Goal: Information Seeking & Learning: Learn about a topic

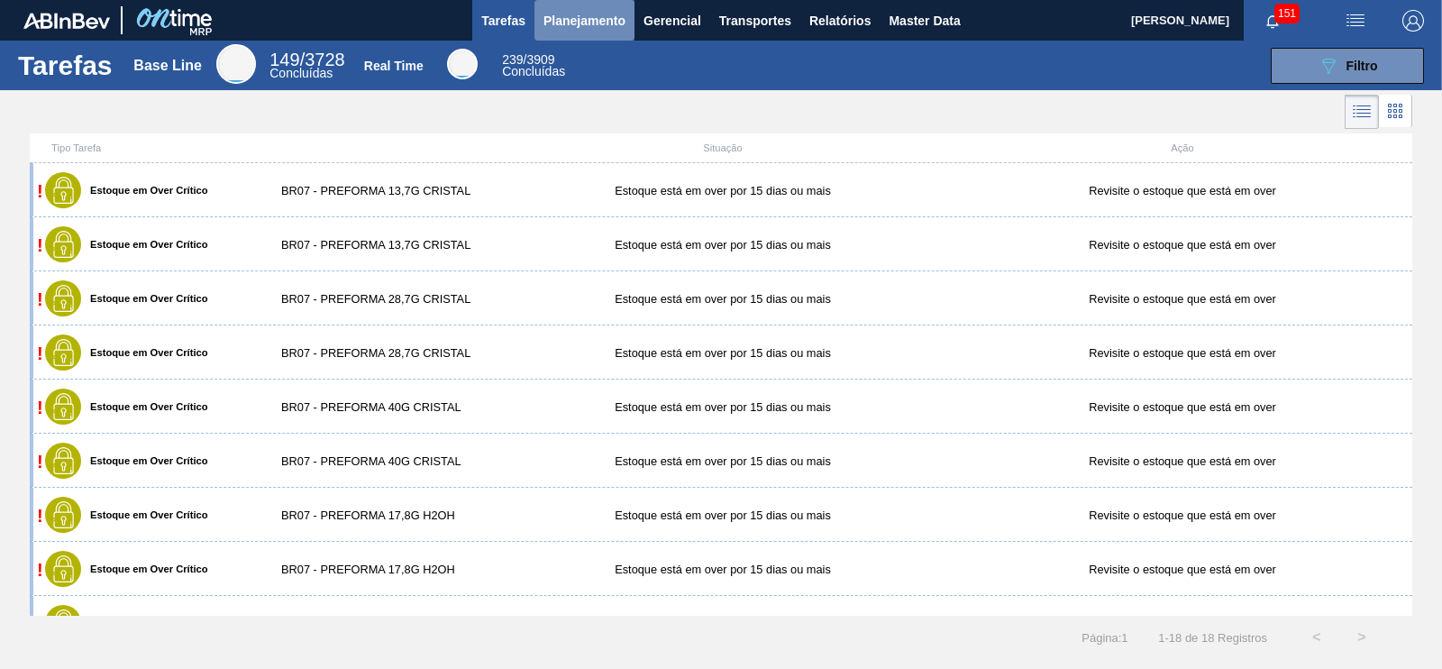
click at [615, 10] on span "Planejamento" at bounding box center [585, 21] width 82 height 22
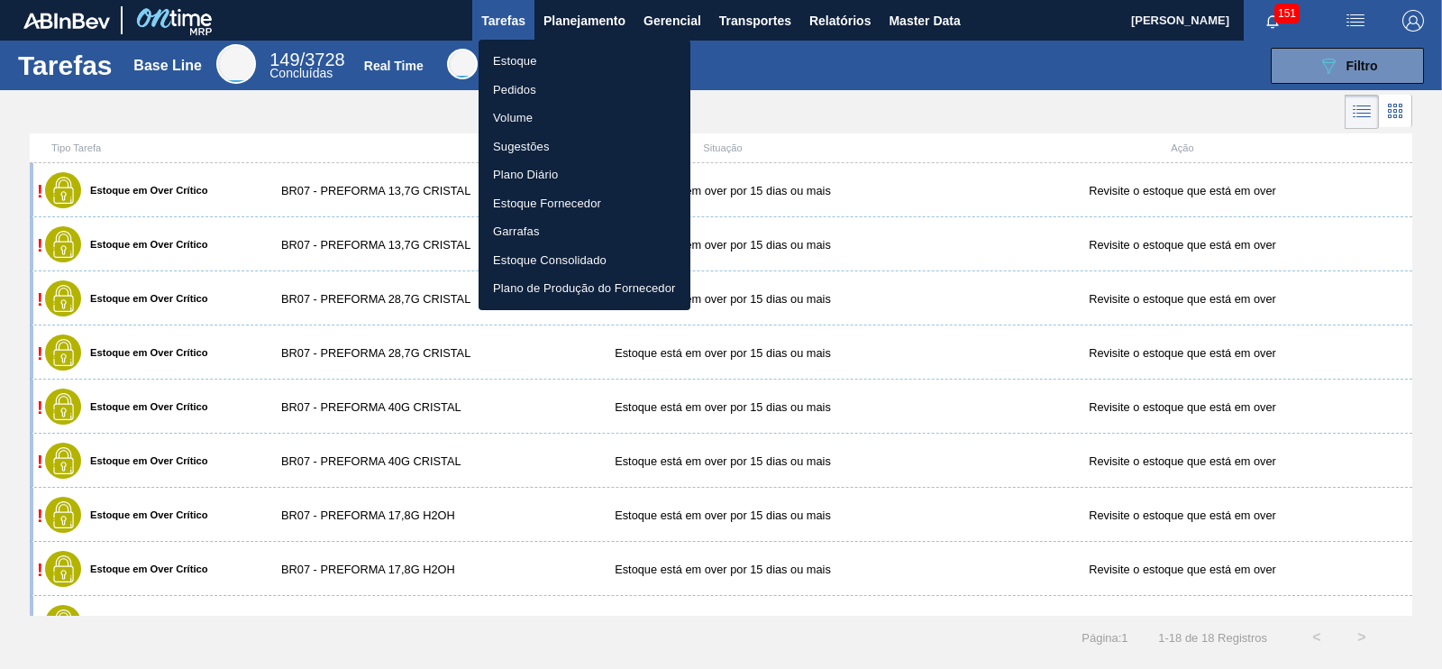
click at [518, 86] on li "Pedidos" at bounding box center [585, 90] width 212 height 29
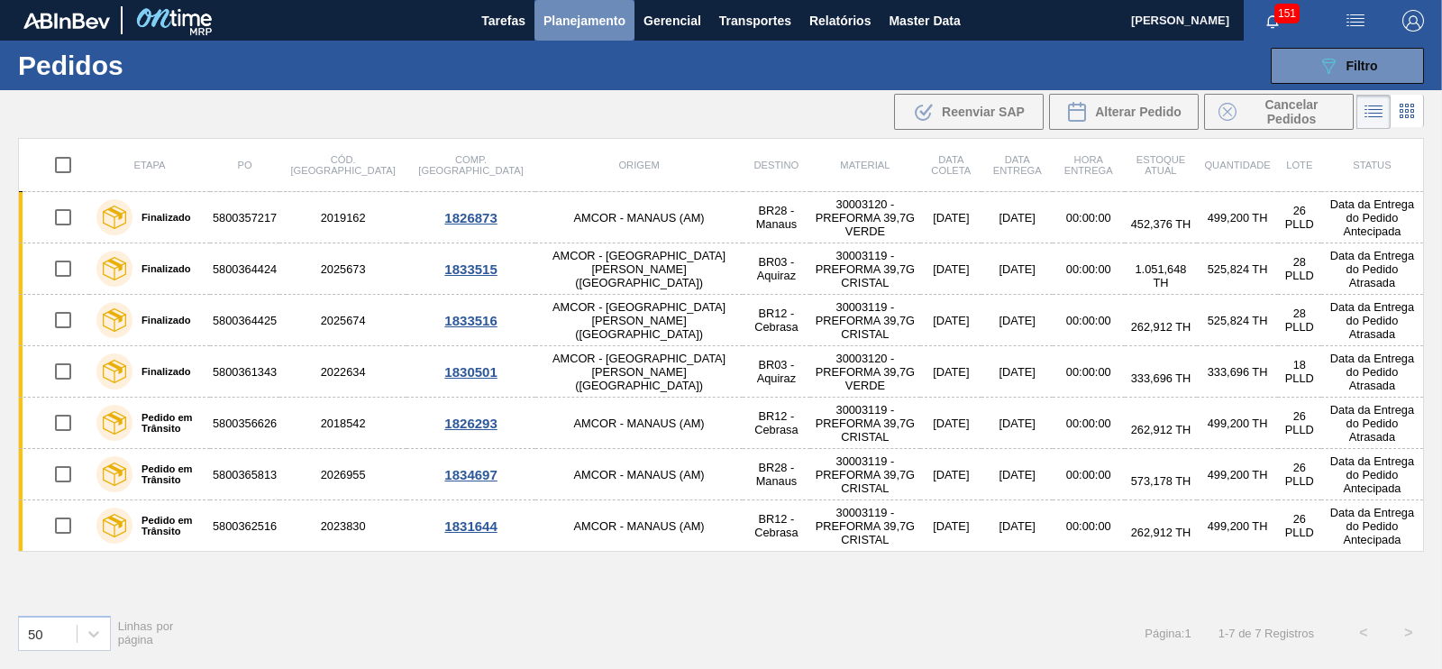
click at [595, 6] on button "Planejamento" at bounding box center [585, 20] width 100 height 41
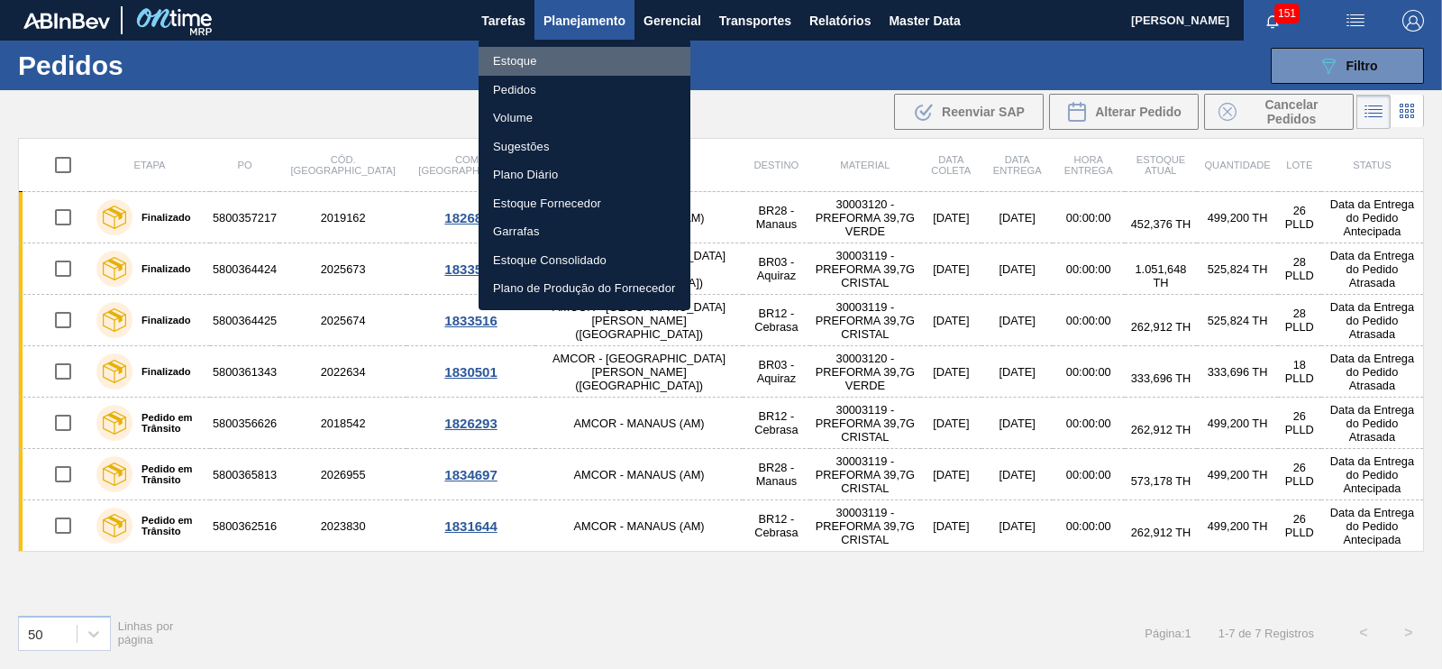
click at [505, 71] on li "Estoque" at bounding box center [585, 61] width 212 height 29
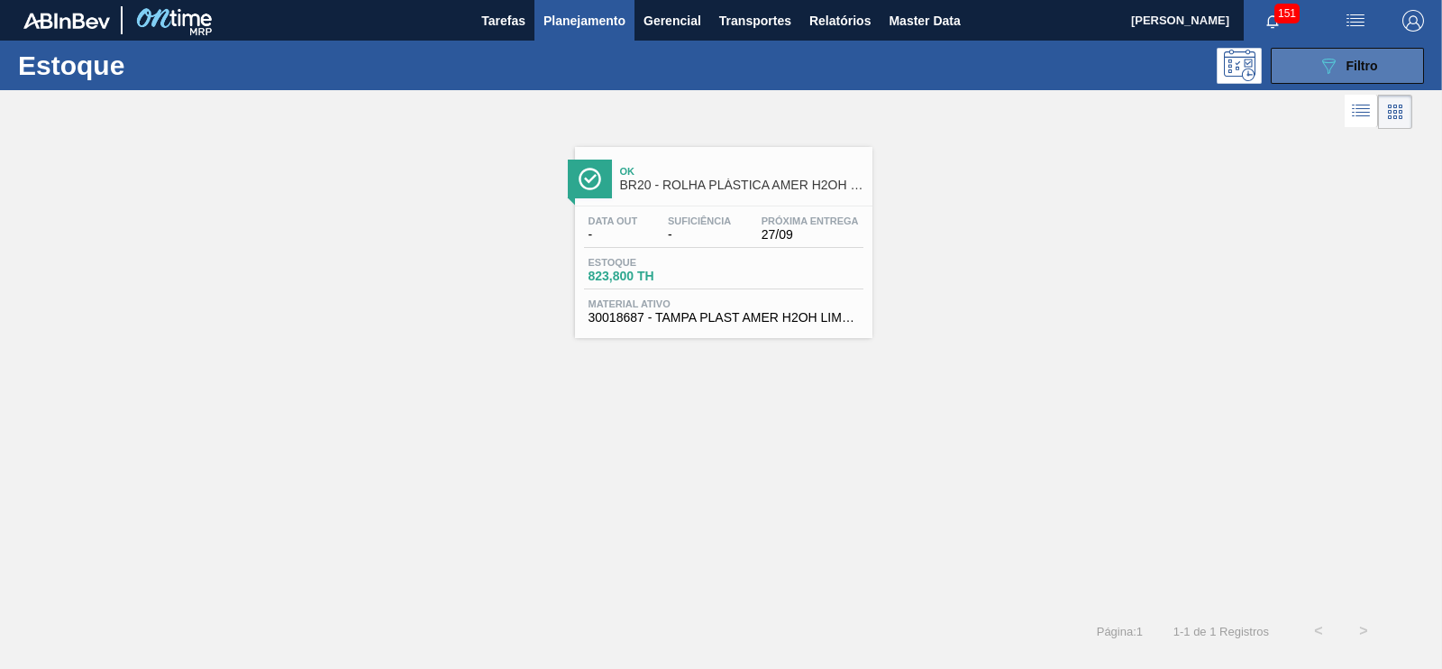
click at [1336, 66] on icon "089F7B8B-B2A5-4AFE-B5C0-19BA573D28AC" at bounding box center [1329, 66] width 22 height 22
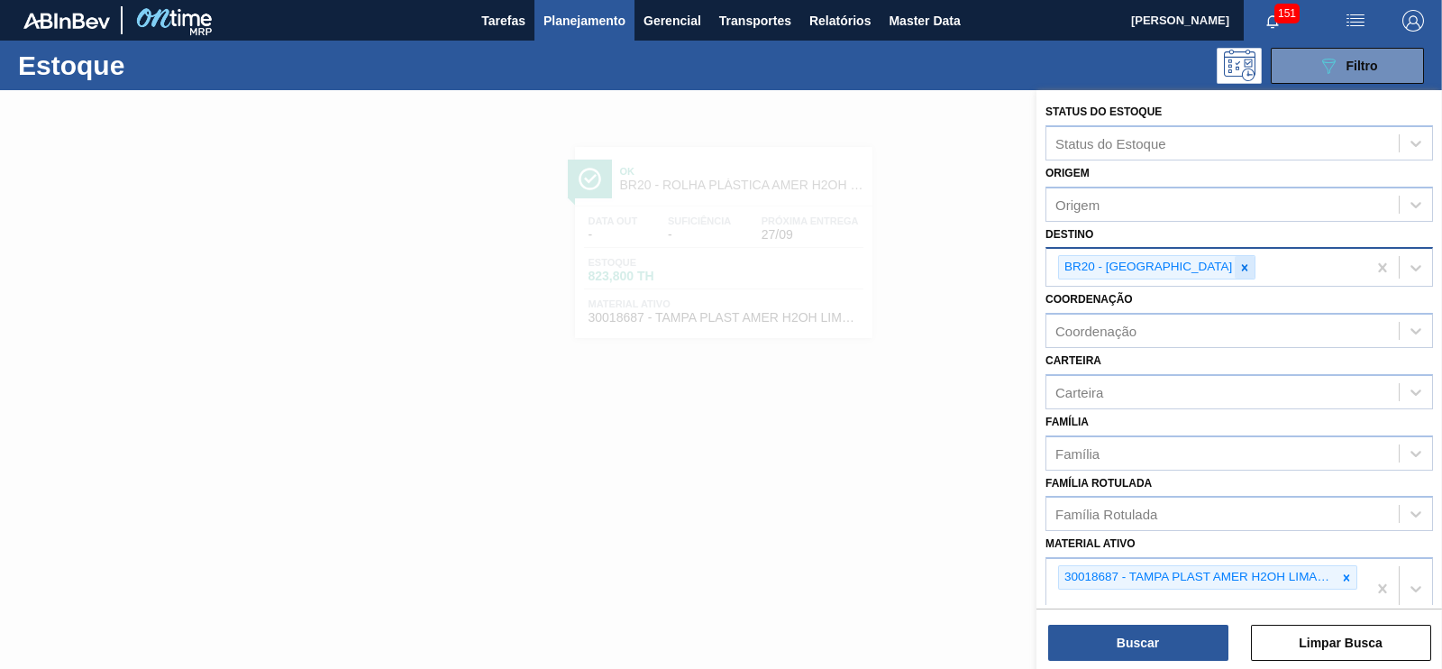
click at [1235, 272] on div at bounding box center [1245, 267] width 20 height 23
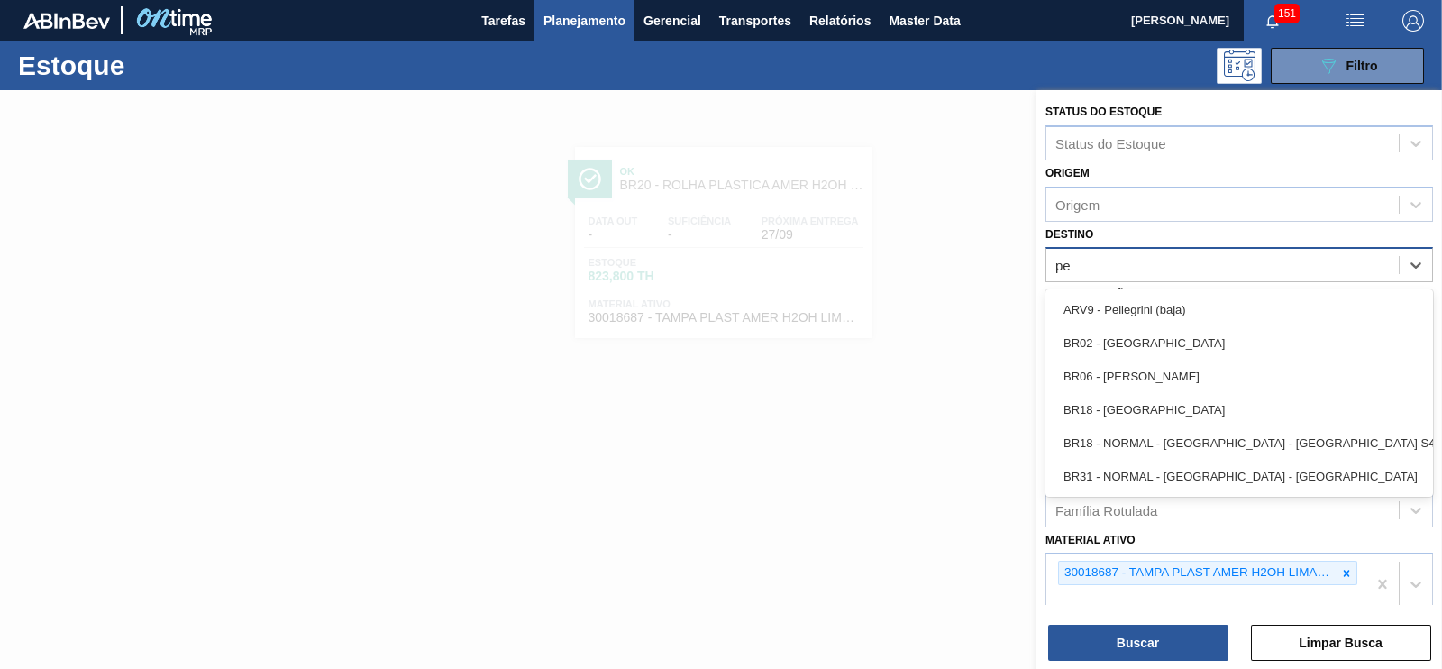
type input "per"
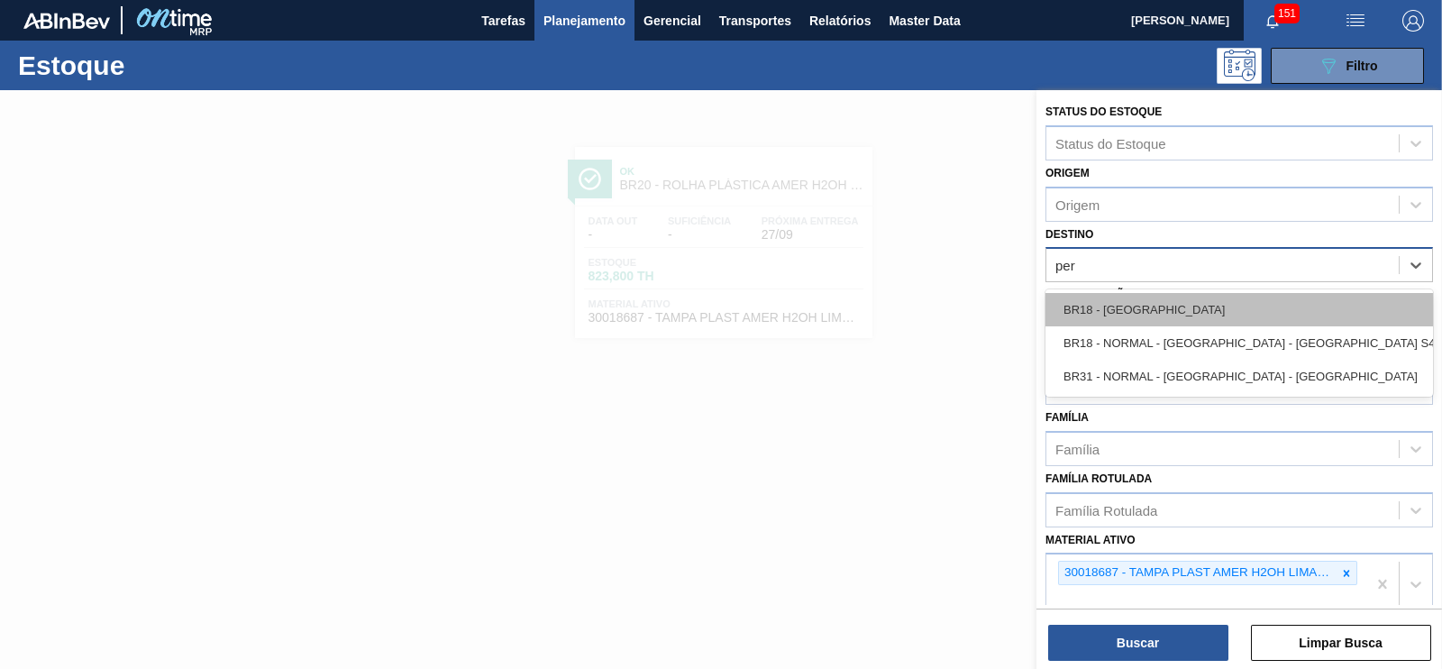
click at [1144, 308] on div "BR18 - [GEOGRAPHIC_DATA]" at bounding box center [1240, 309] width 388 height 33
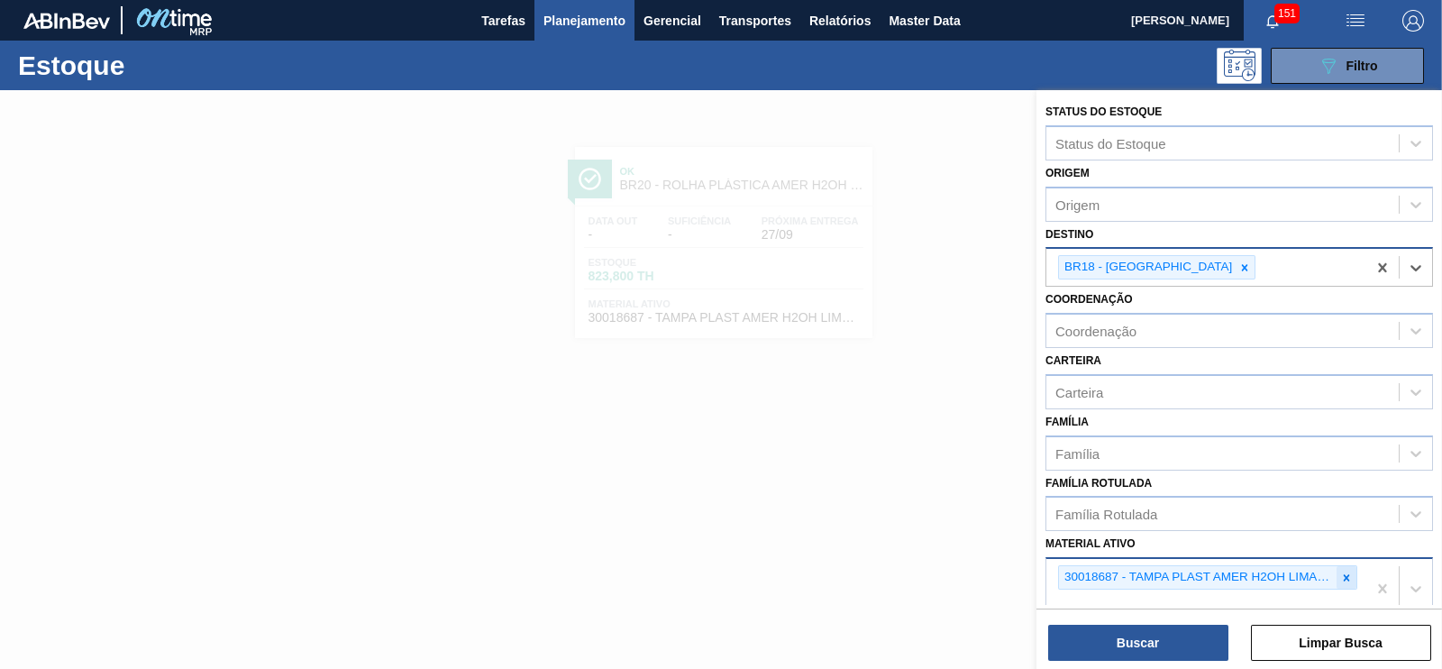
click at [1343, 572] on icon at bounding box center [1346, 578] width 13 height 13
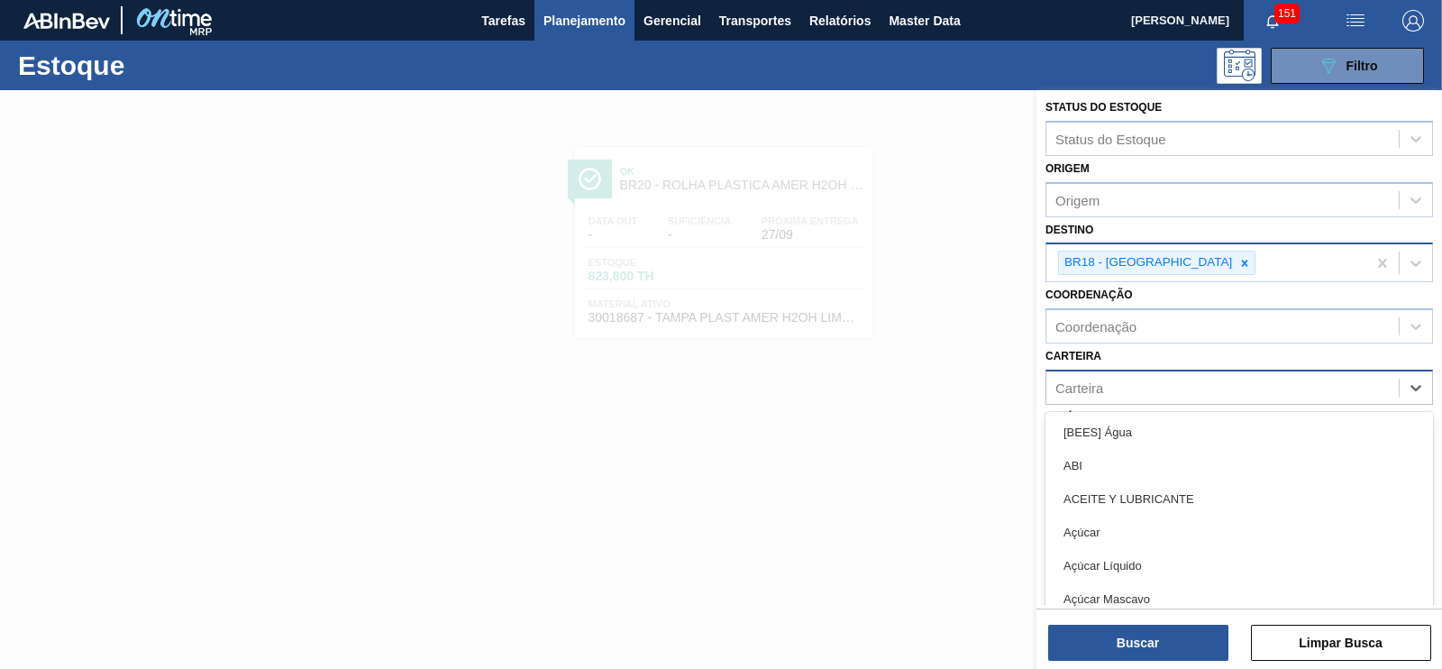
click at [1089, 383] on div "Carteira" at bounding box center [1080, 387] width 48 height 15
type input "cai"
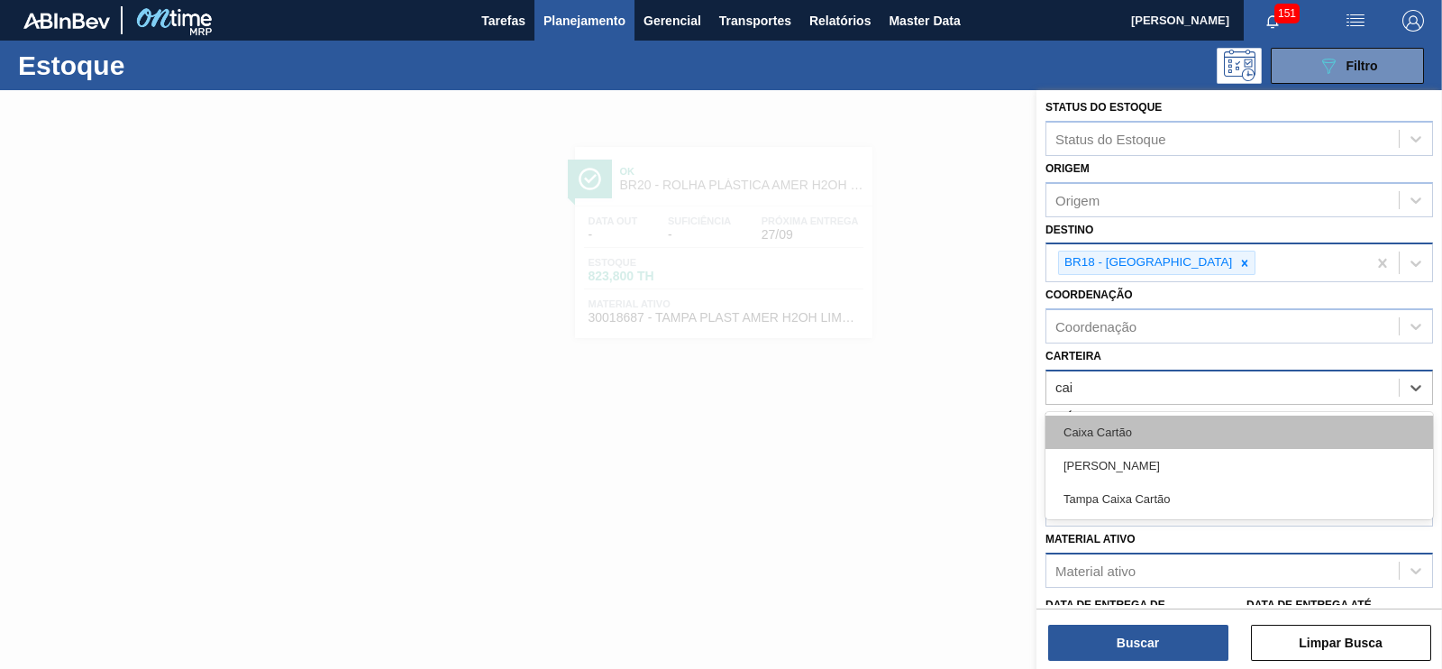
click at [1093, 432] on div "Caixa Cartão" at bounding box center [1240, 432] width 388 height 33
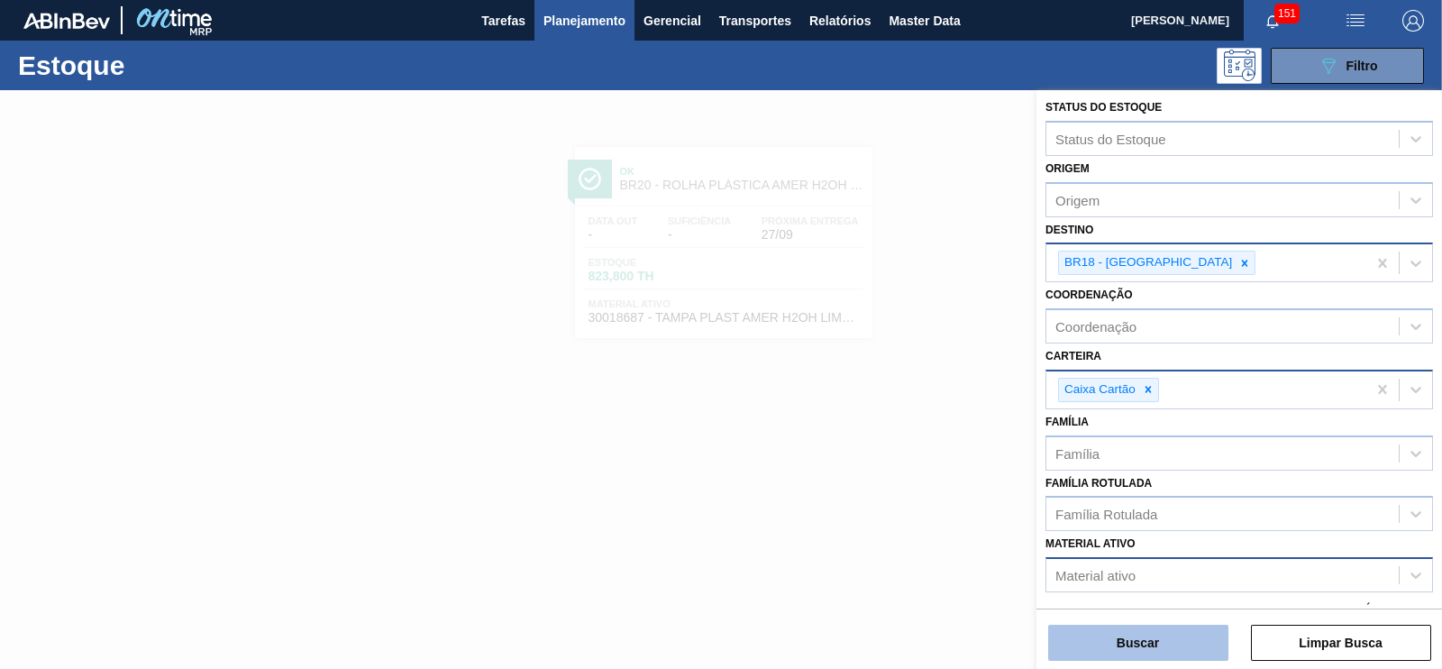
click at [1112, 641] on button "Buscar" at bounding box center [1138, 643] width 180 height 36
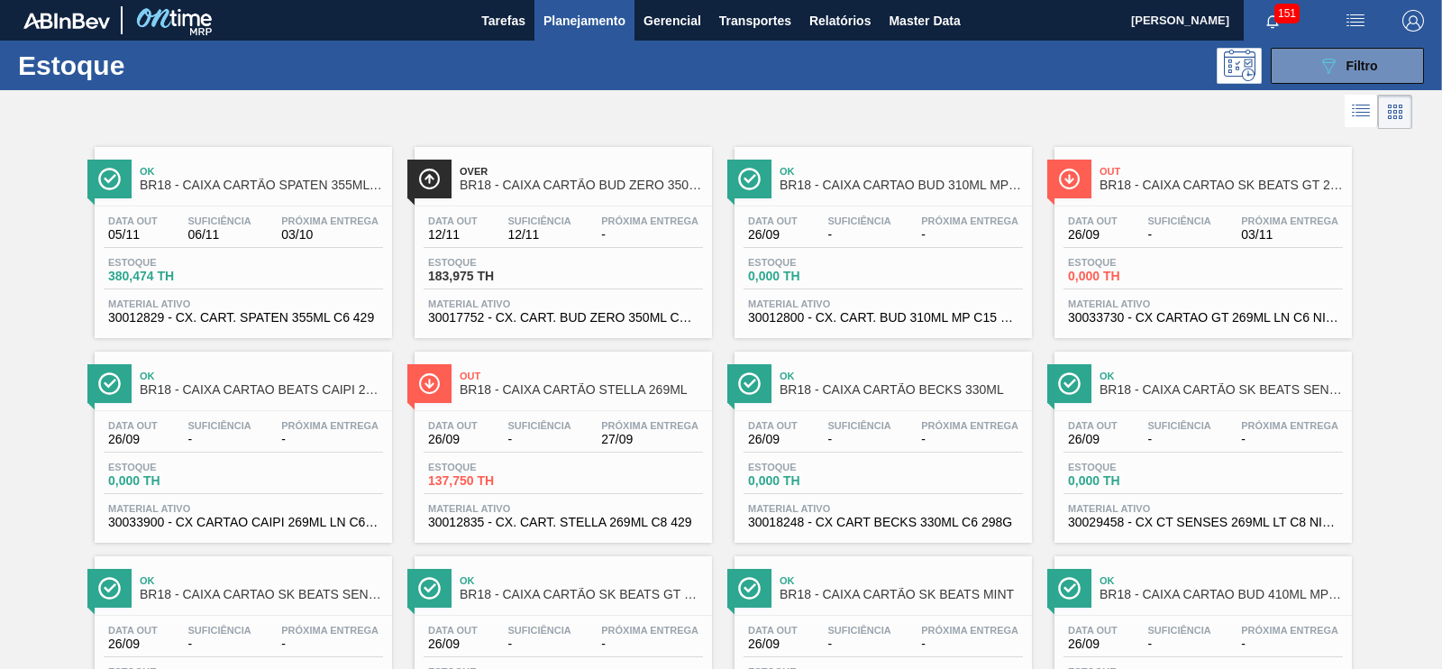
click at [248, 182] on span "BR18 - CAIXA CARTÃO SPATEN 355ML STD" at bounding box center [261, 185] width 243 height 14
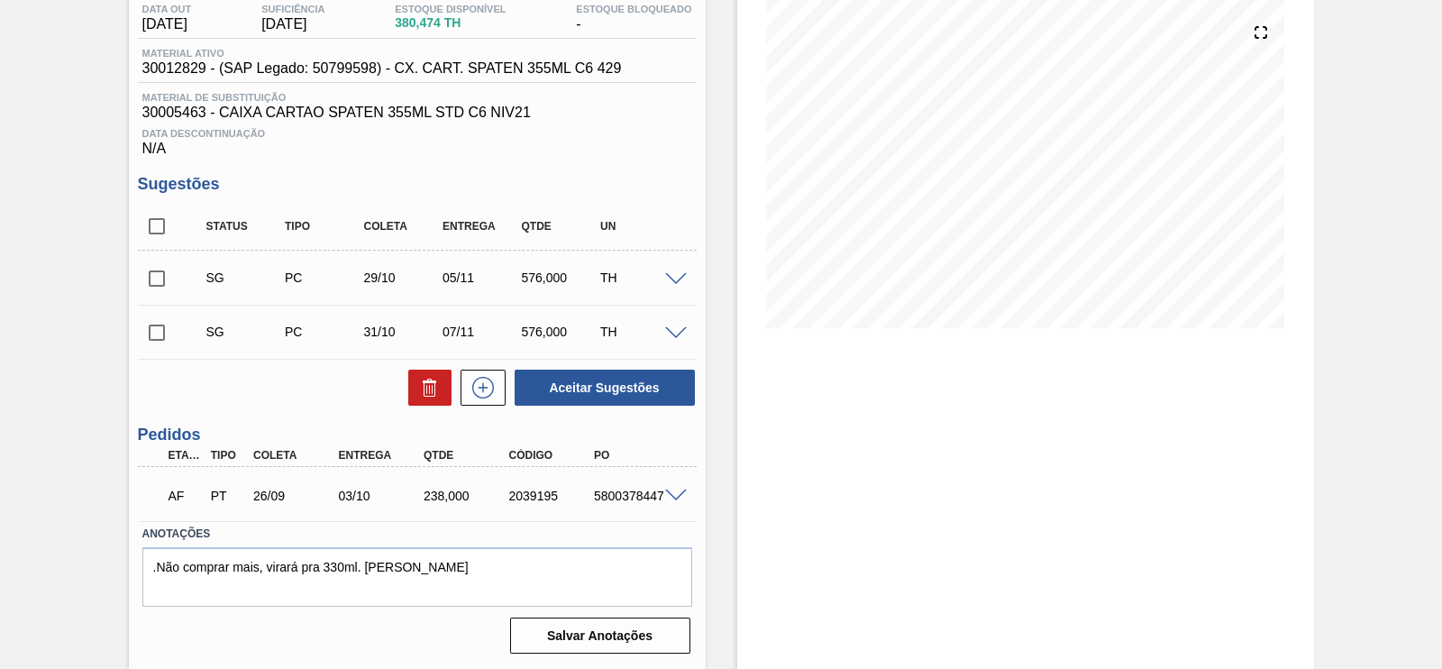
scroll to position [196, 0]
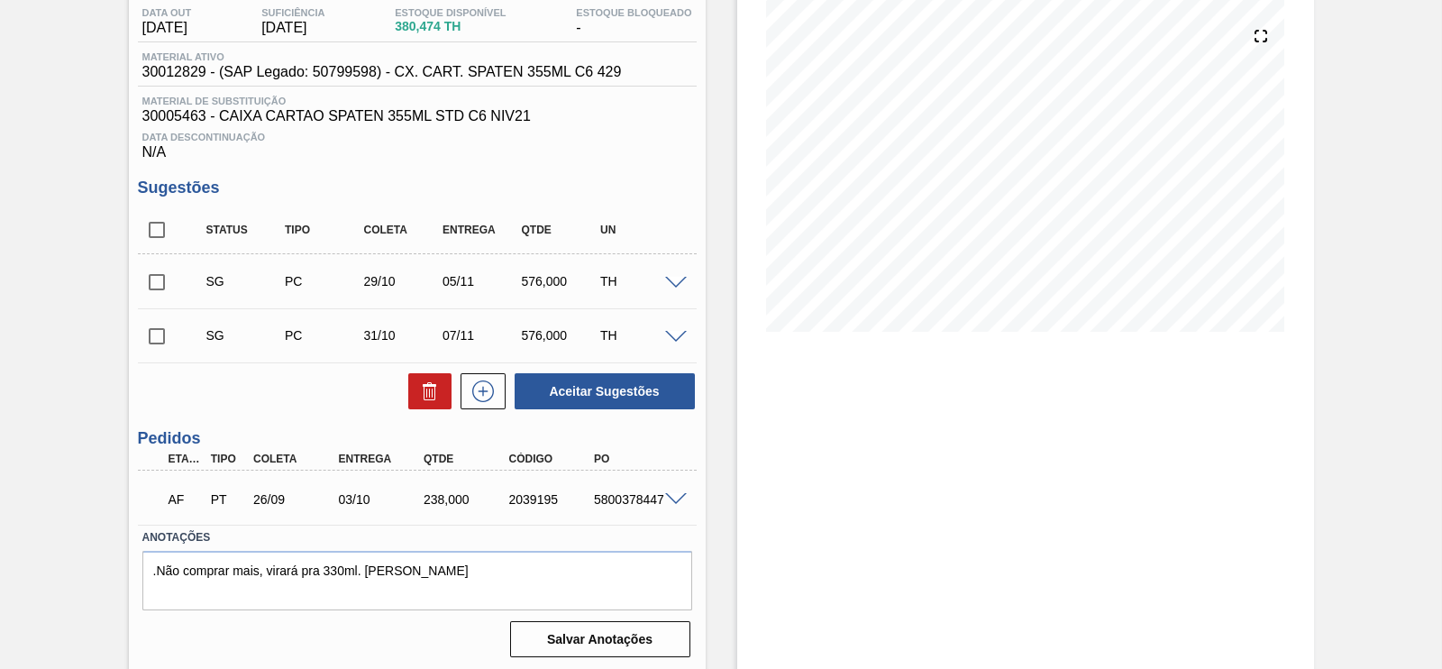
click at [673, 499] on span at bounding box center [676, 500] width 22 height 14
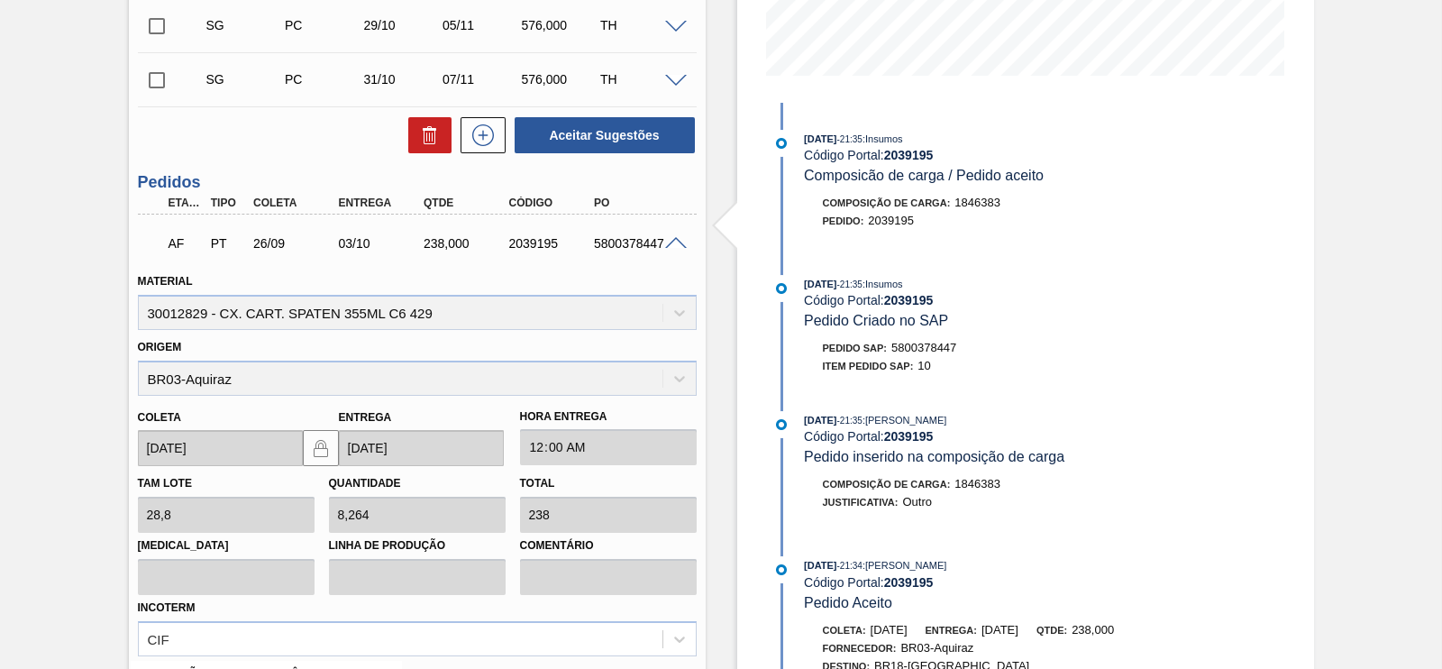
scroll to position [0, 0]
